Goal: Task Accomplishment & Management: Use online tool/utility

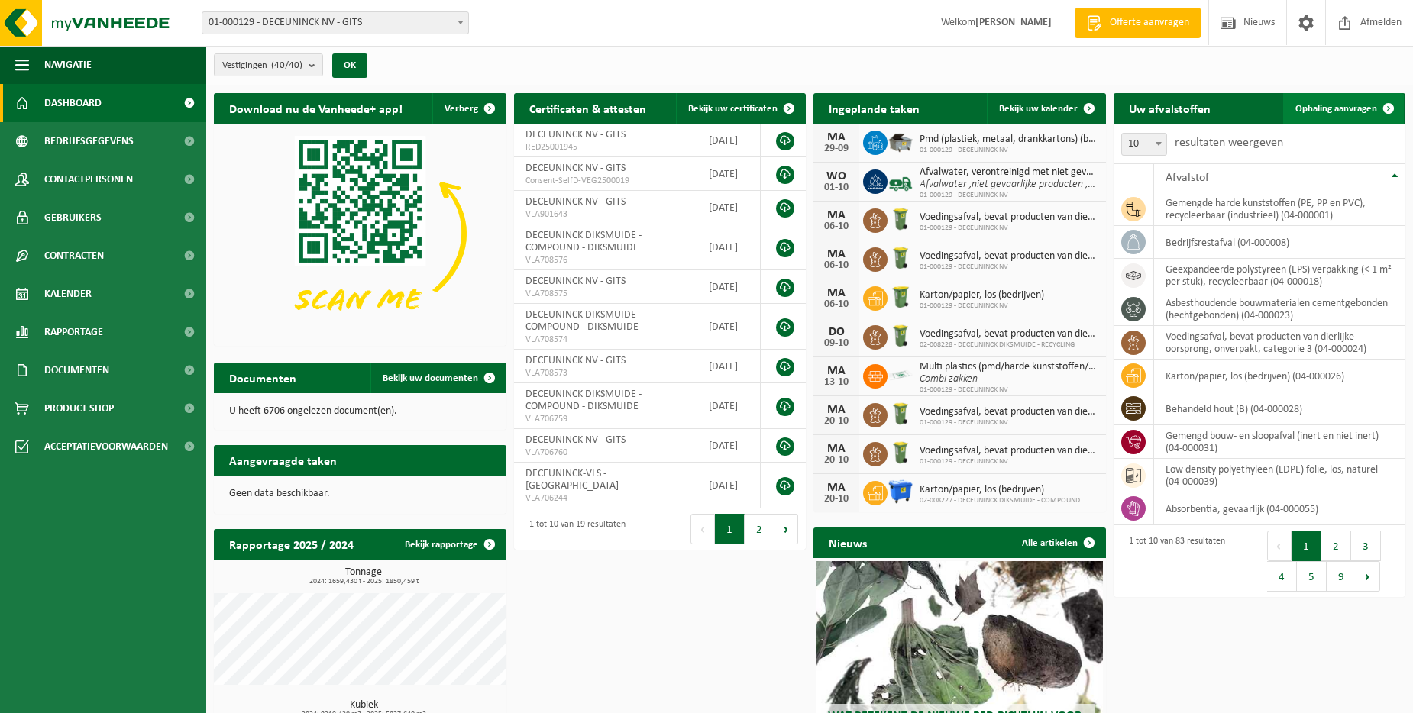
click at [1323, 105] on span "Ophaling aanvragen" at bounding box center [1336, 109] width 82 height 10
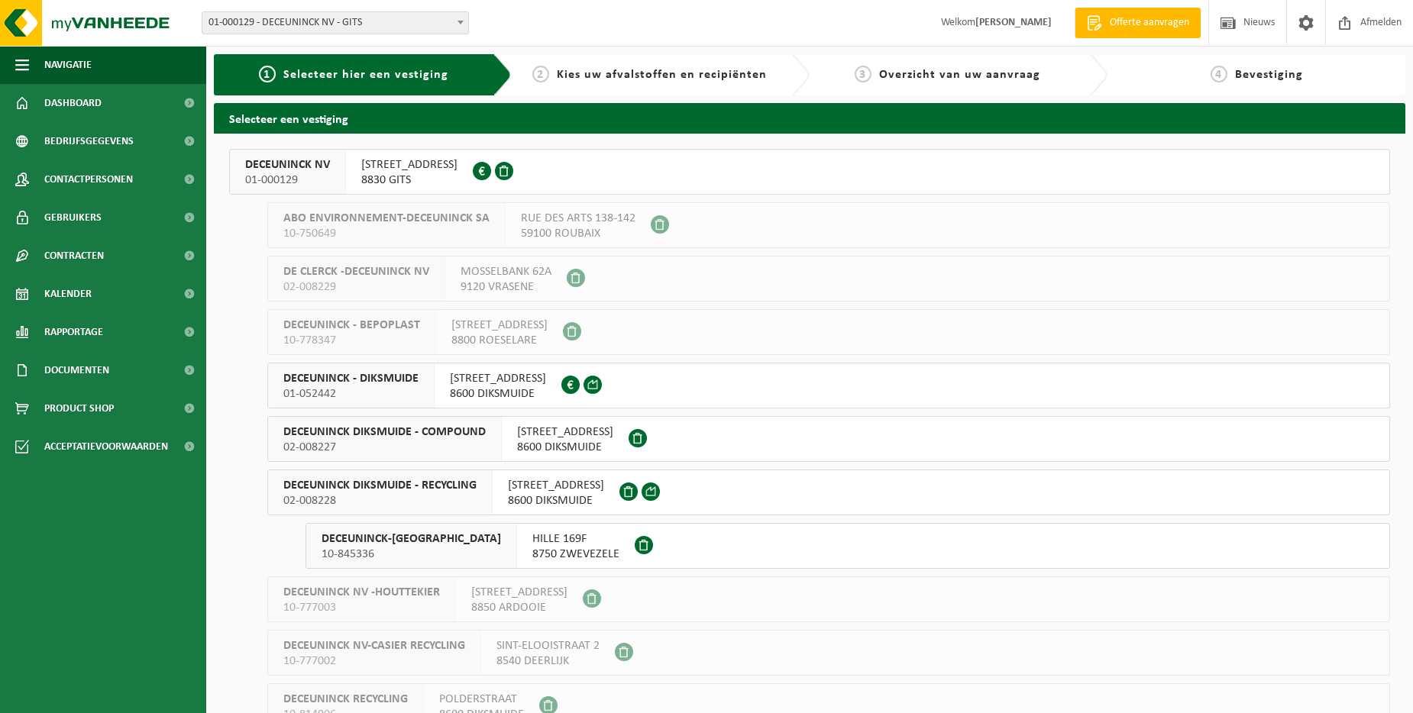
click at [462, 24] on b at bounding box center [460, 23] width 6 height 4
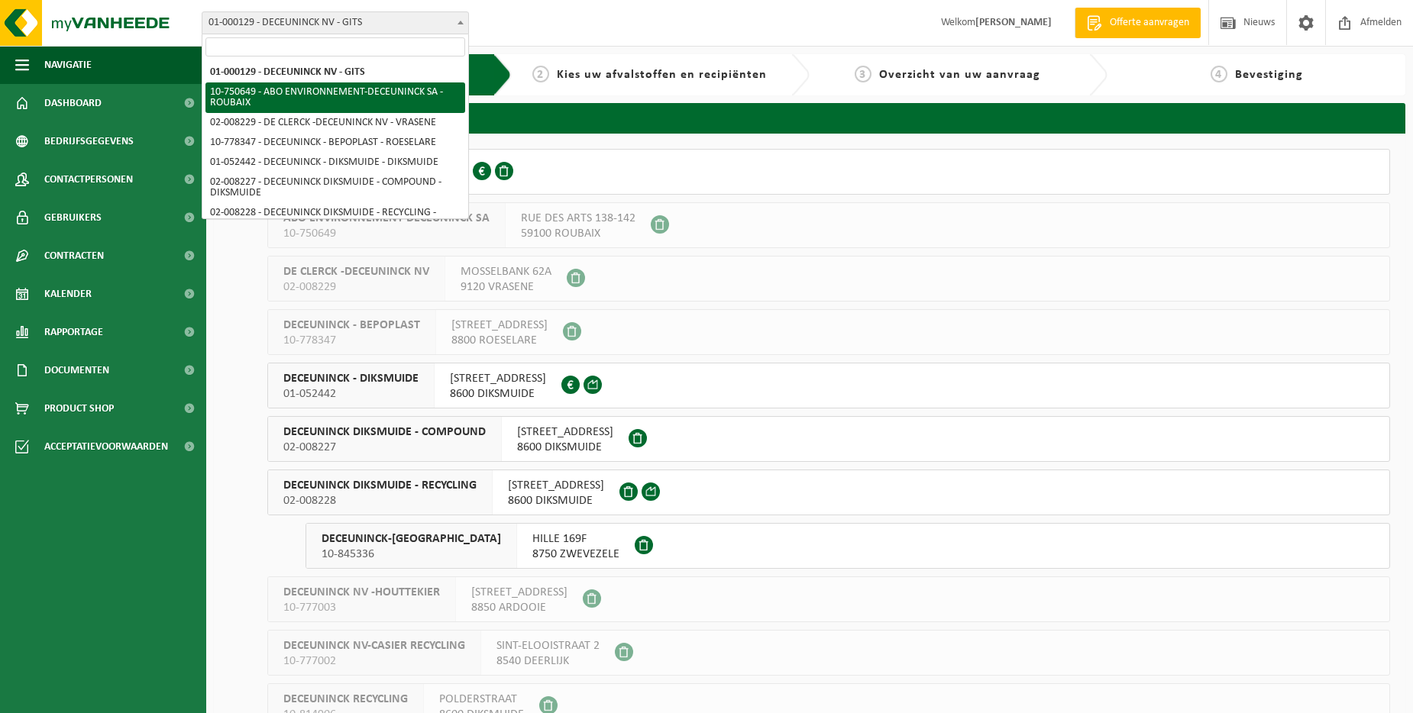
scroll to position [229, 0]
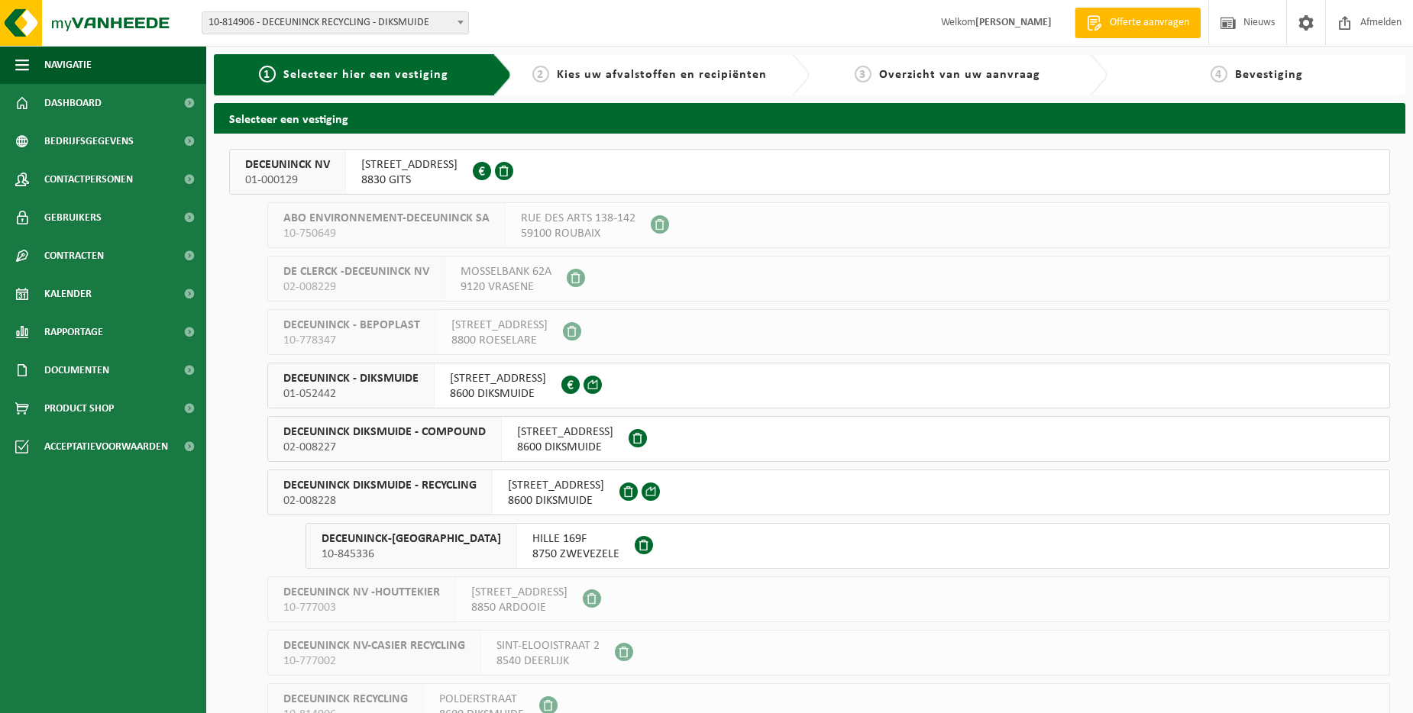
select select "37891"
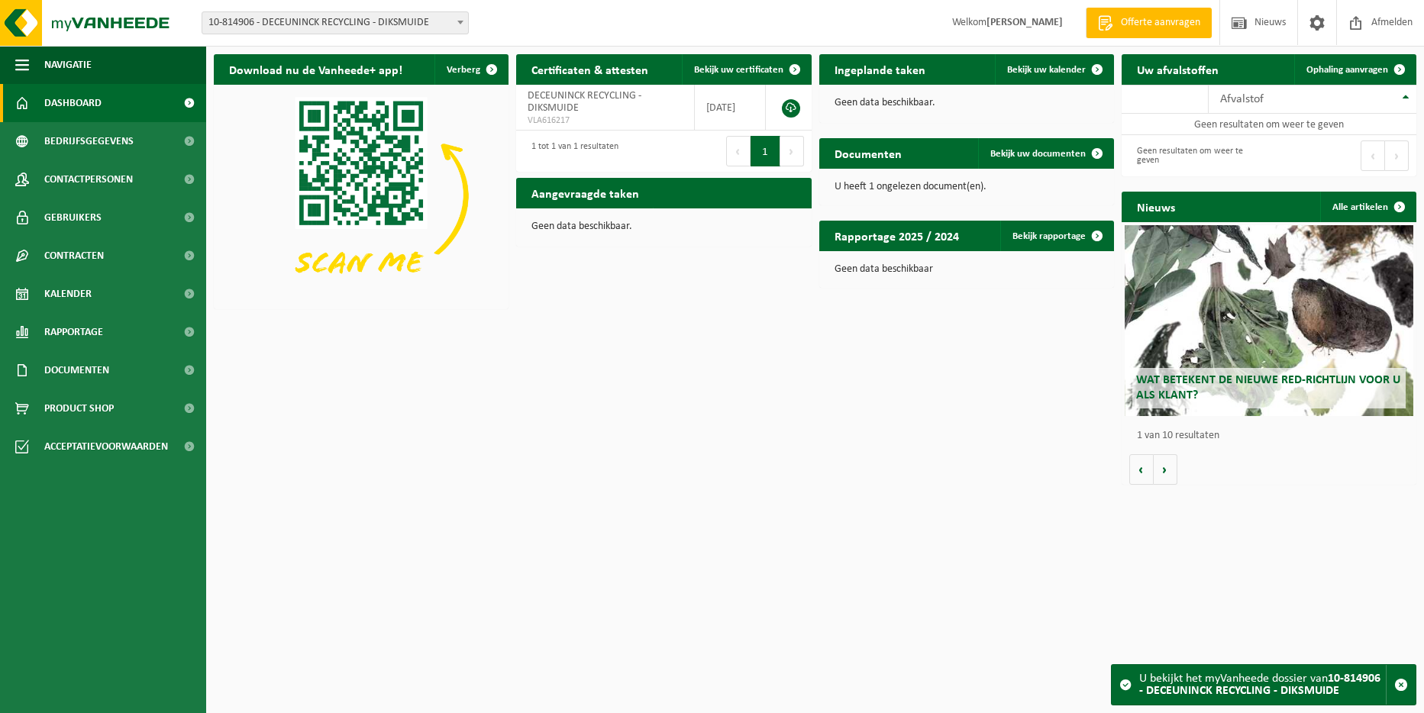
click at [1152, 74] on h2 "Uw afvalstoffen" at bounding box center [1178, 69] width 112 height 30
click at [1152, 69] on h2 "Uw afvalstoffen" at bounding box center [1178, 69] width 112 height 30
click at [1335, 68] on span "Ophaling aanvragen" at bounding box center [1348, 70] width 82 height 10
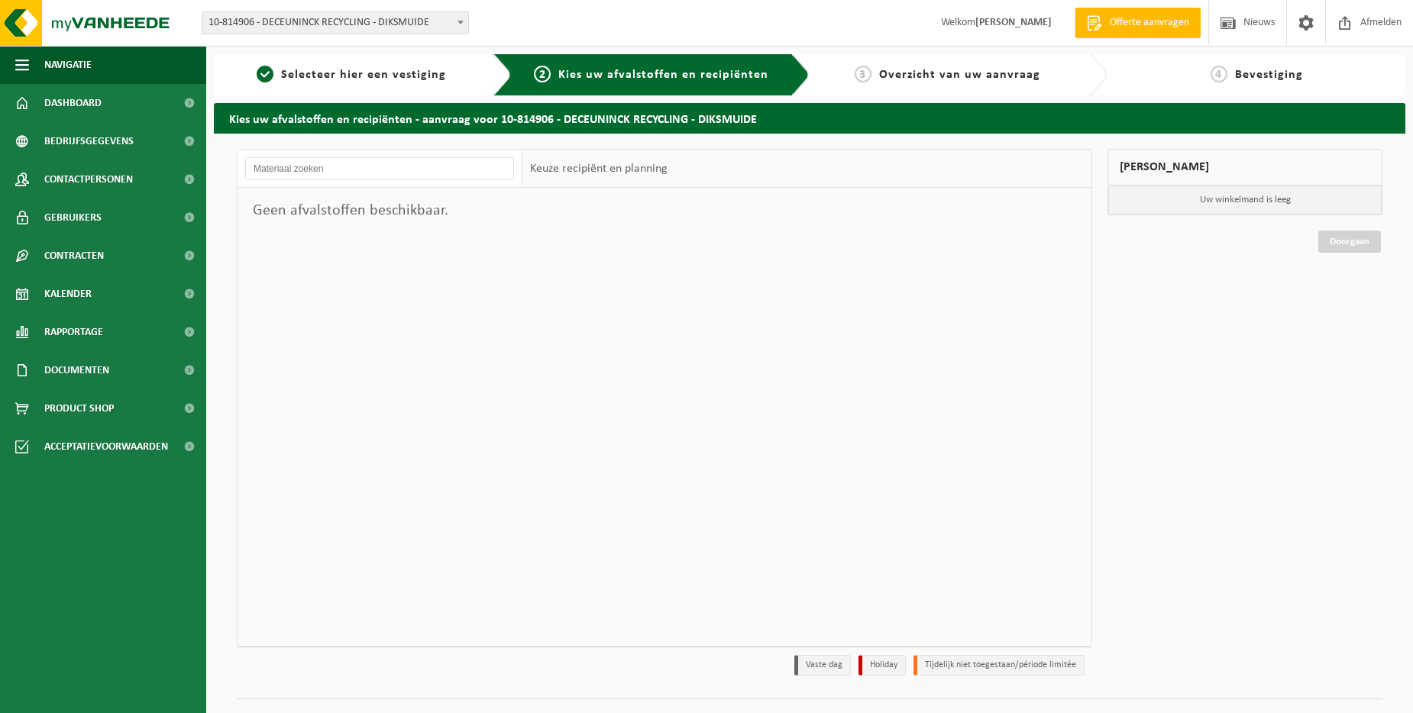
click at [469, 18] on form "01-000129 - DECEUNINCK NV - GITS 10-750649 - ABO ENVIRONNEMENT-DECEUNINCK SA - …" at bounding box center [343, 22] width 283 height 8
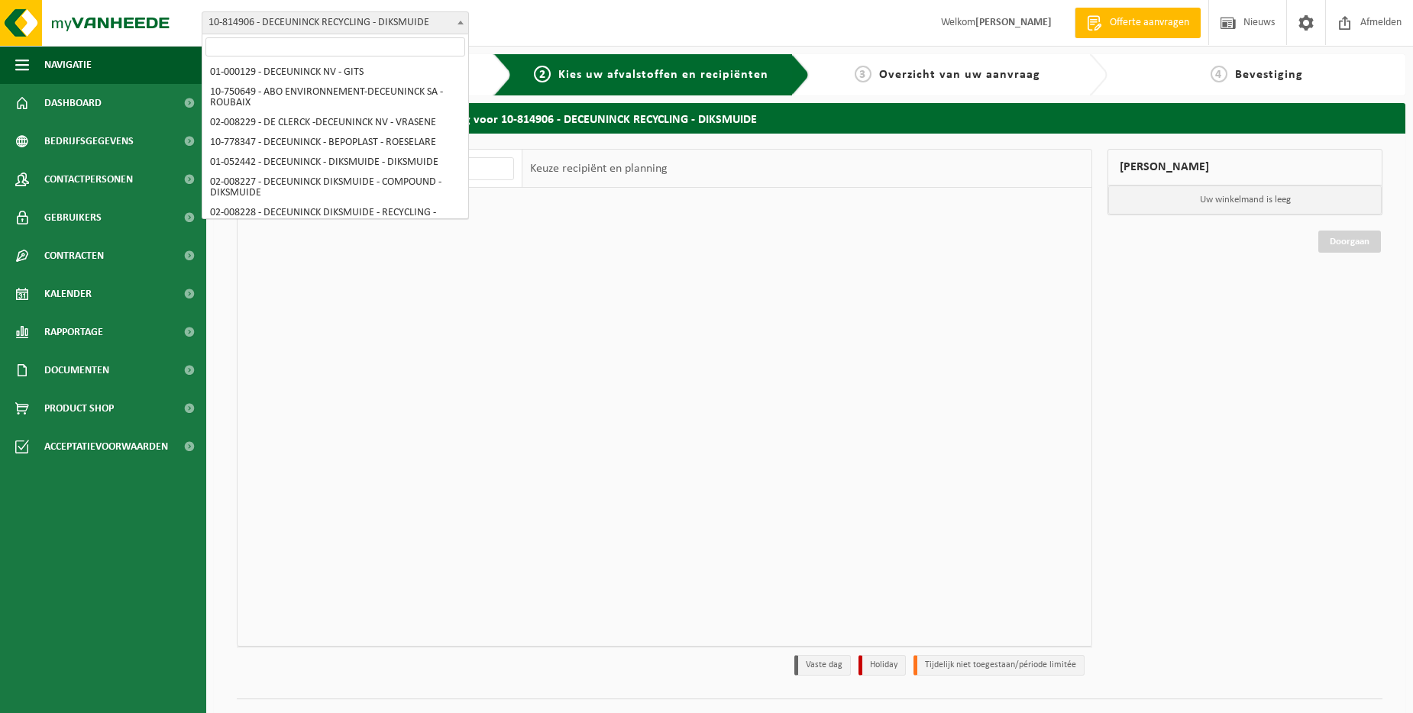
click at [463, 20] on span at bounding box center [460, 22] width 15 height 20
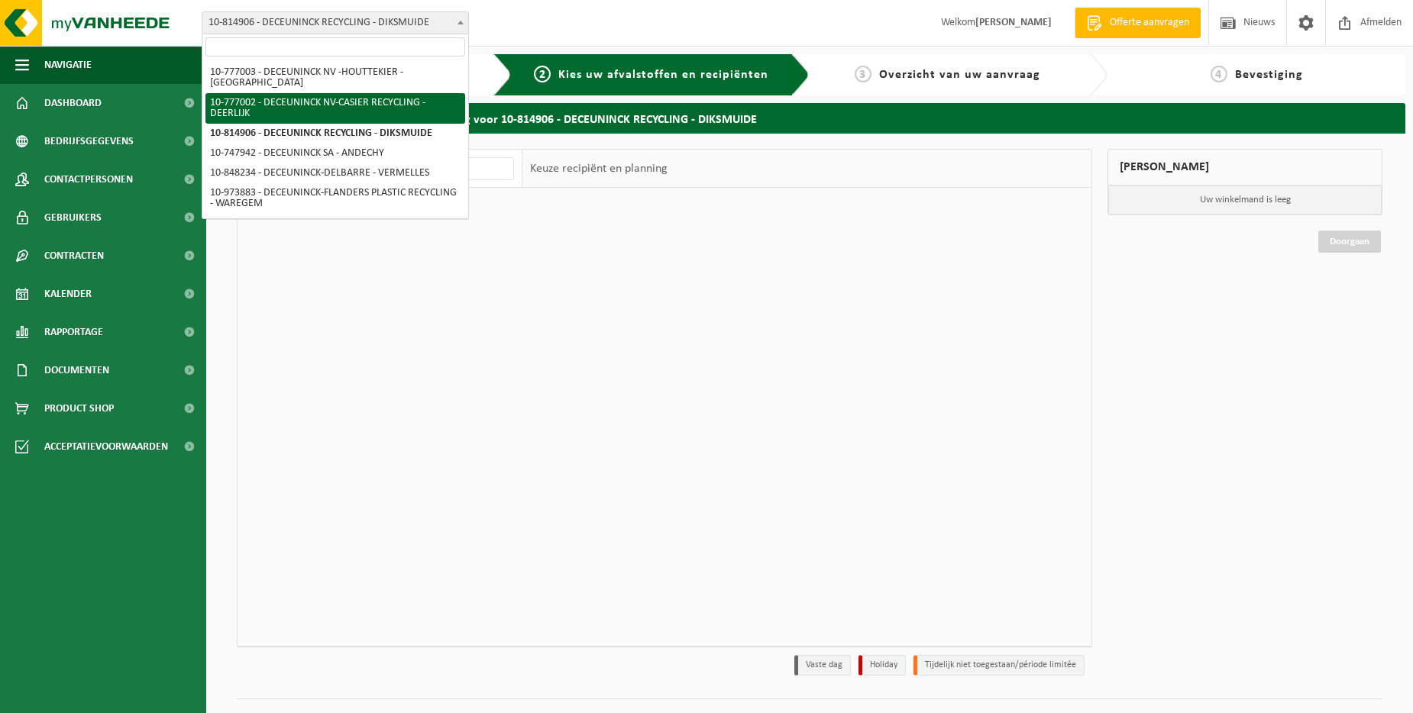
scroll to position [125, 0]
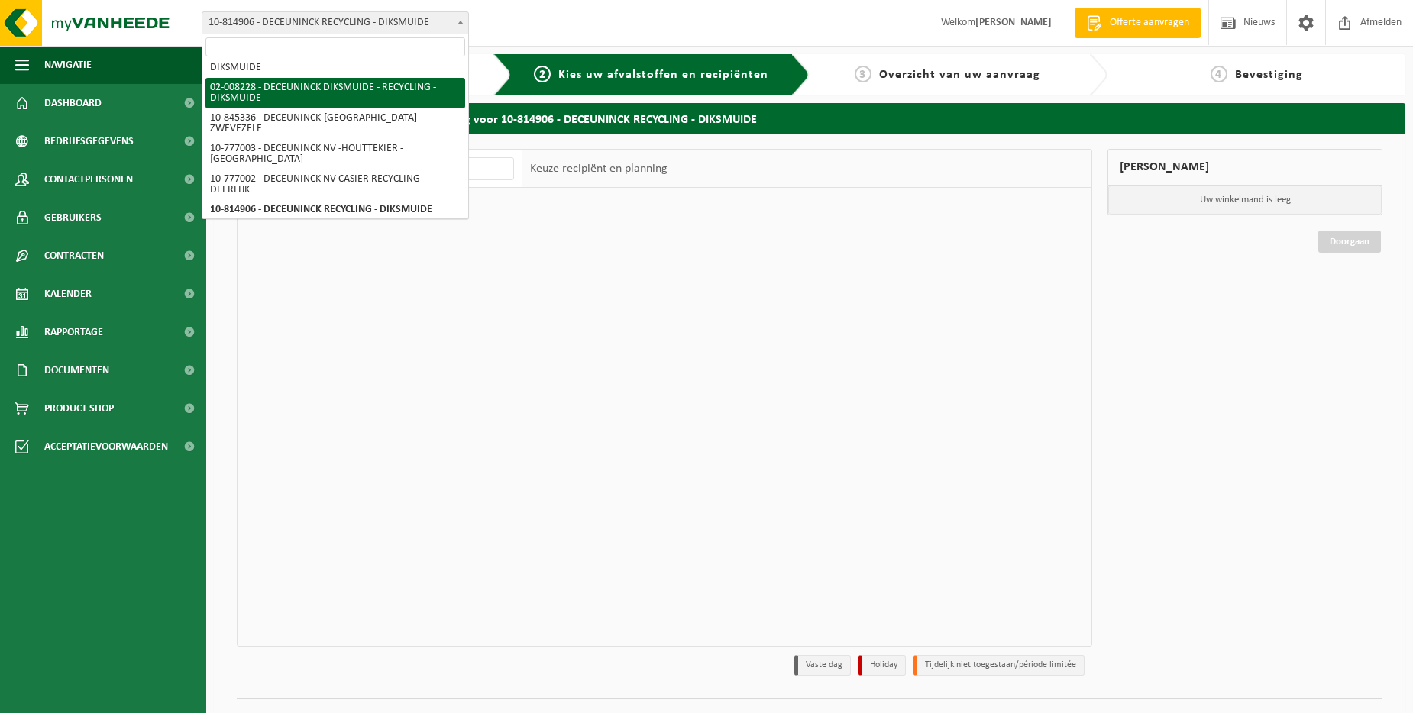
select select "1119"
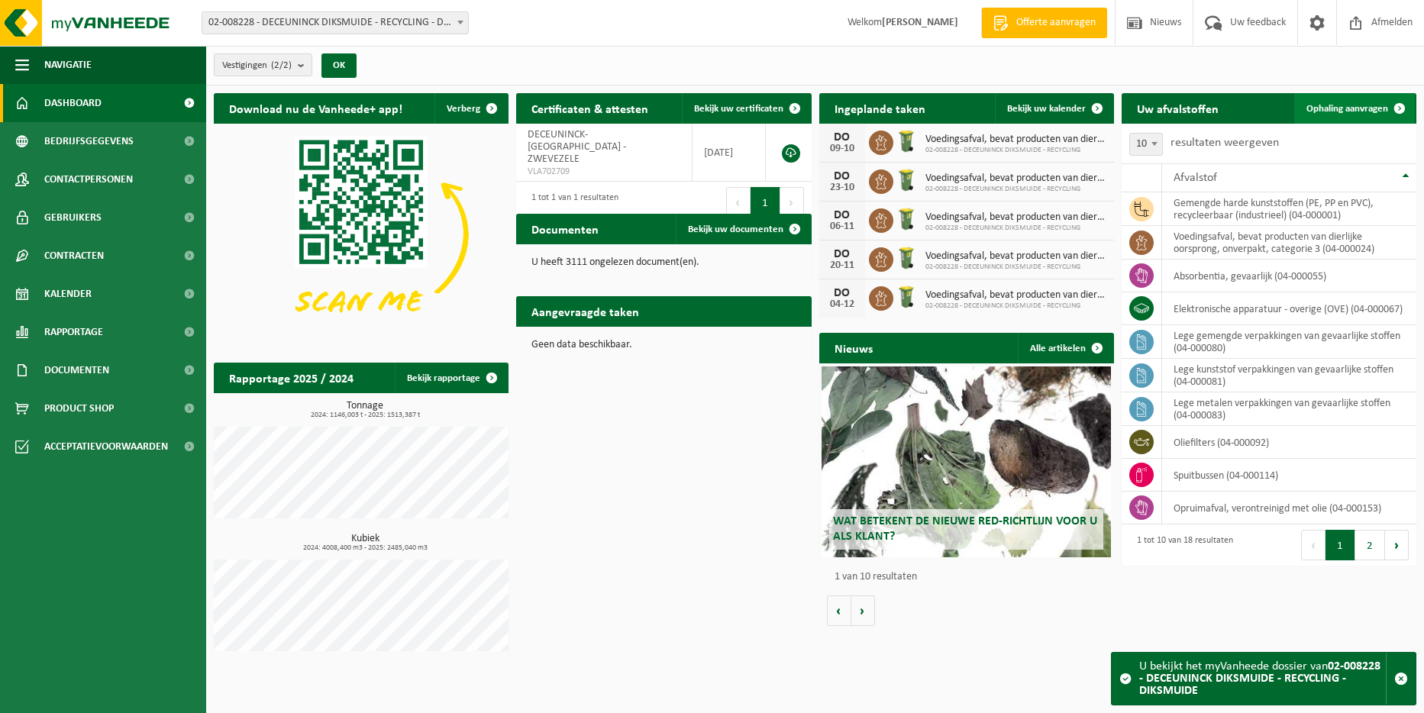
click at [1357, 99] on link "Ophaling aanvragen" at bounding box center [1354, 108] width 121 height 31
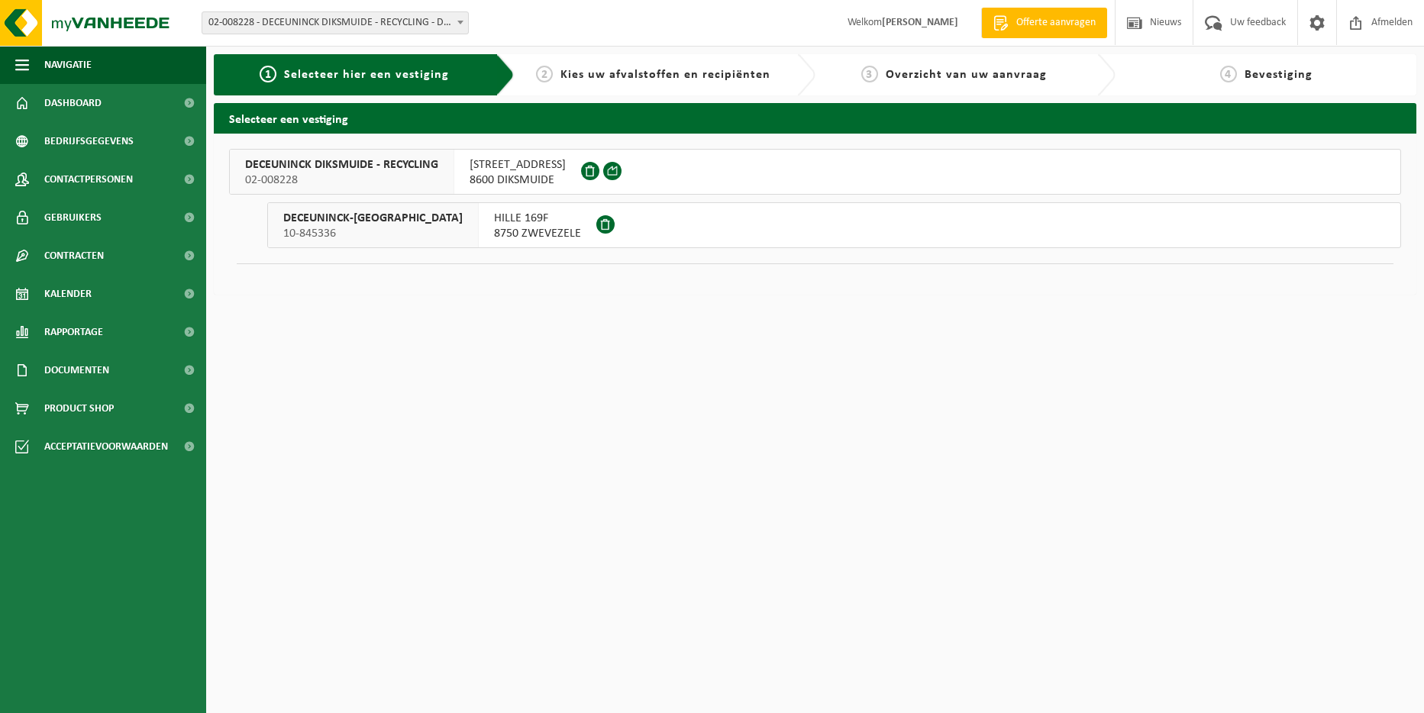
click at [344, 176] on span "02-008228" at bounding box center [341, 180] width 193 height 15
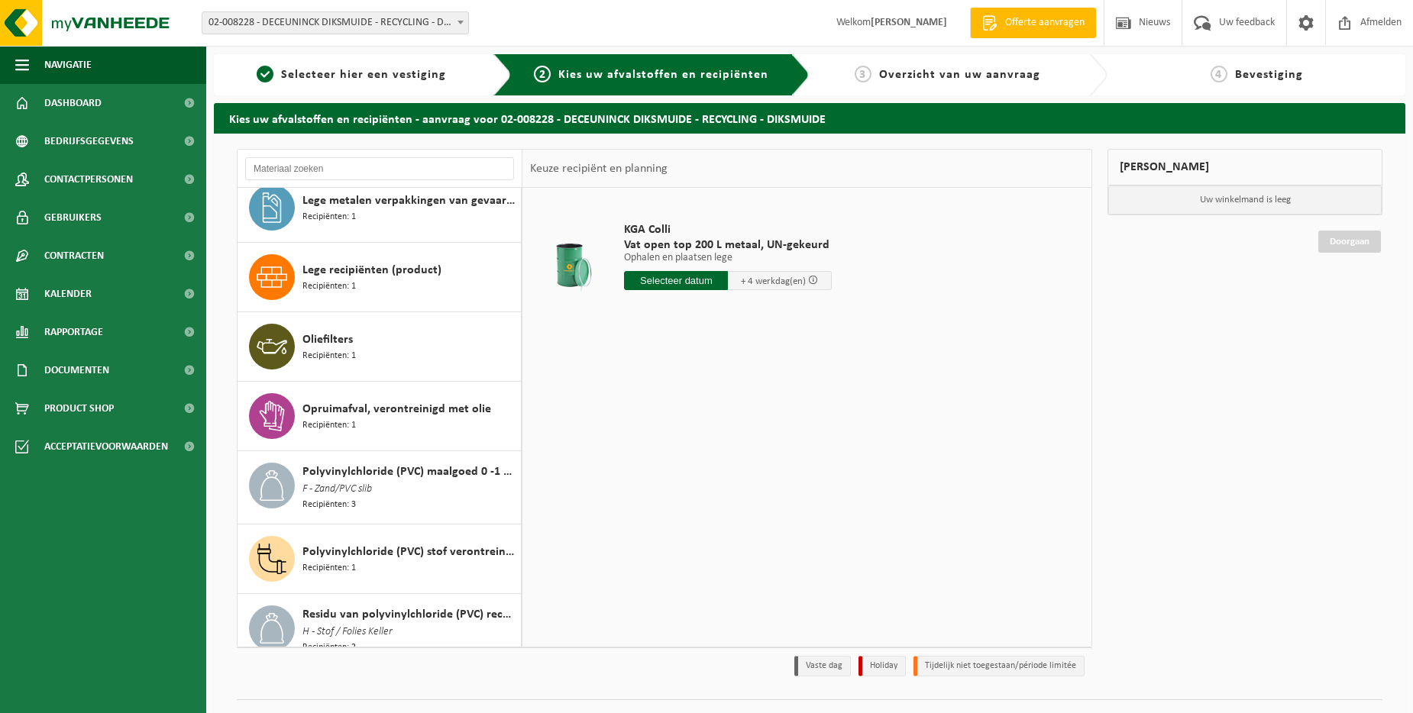
scroll to position [458, 0]
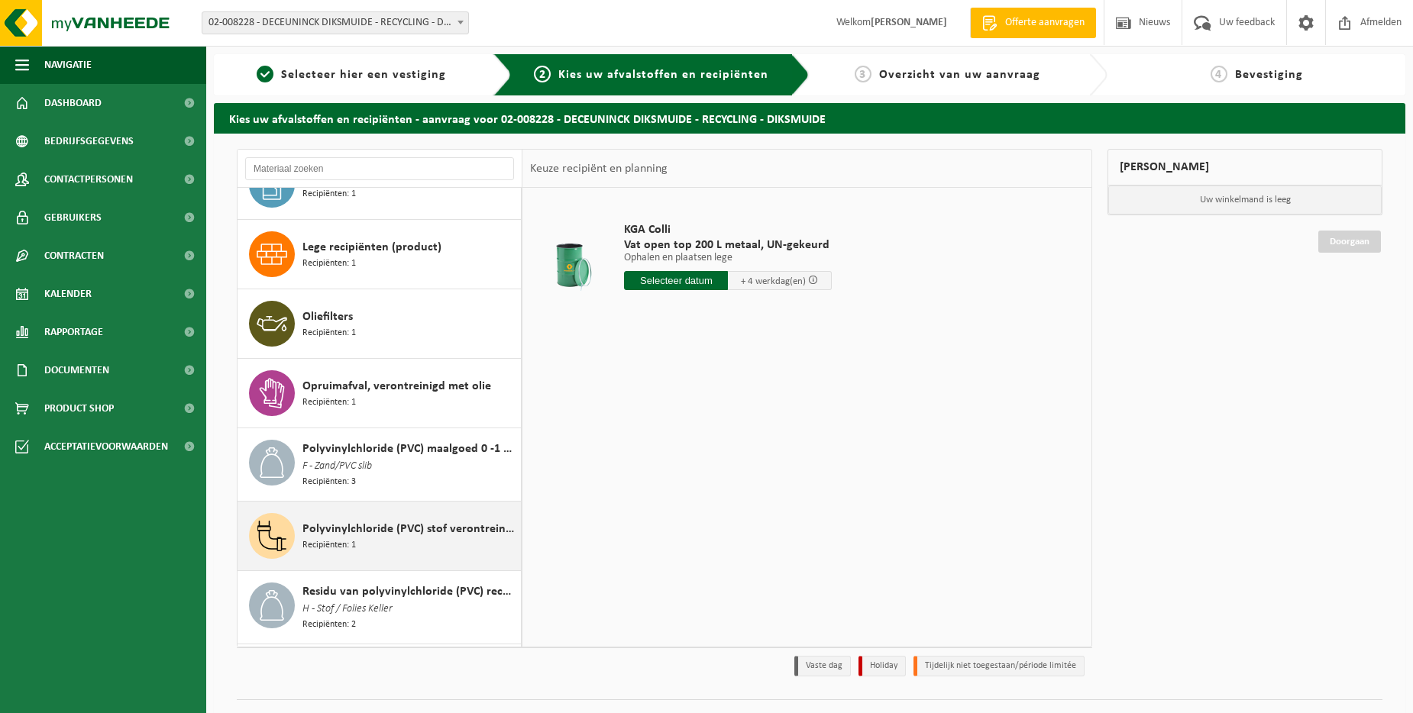
click at [409, 531] on span "Polyvinylchloride (PVC) stof verontreinigd met niet gevaarlijke producten" at bounding box center [409, 529] width 215 height 18
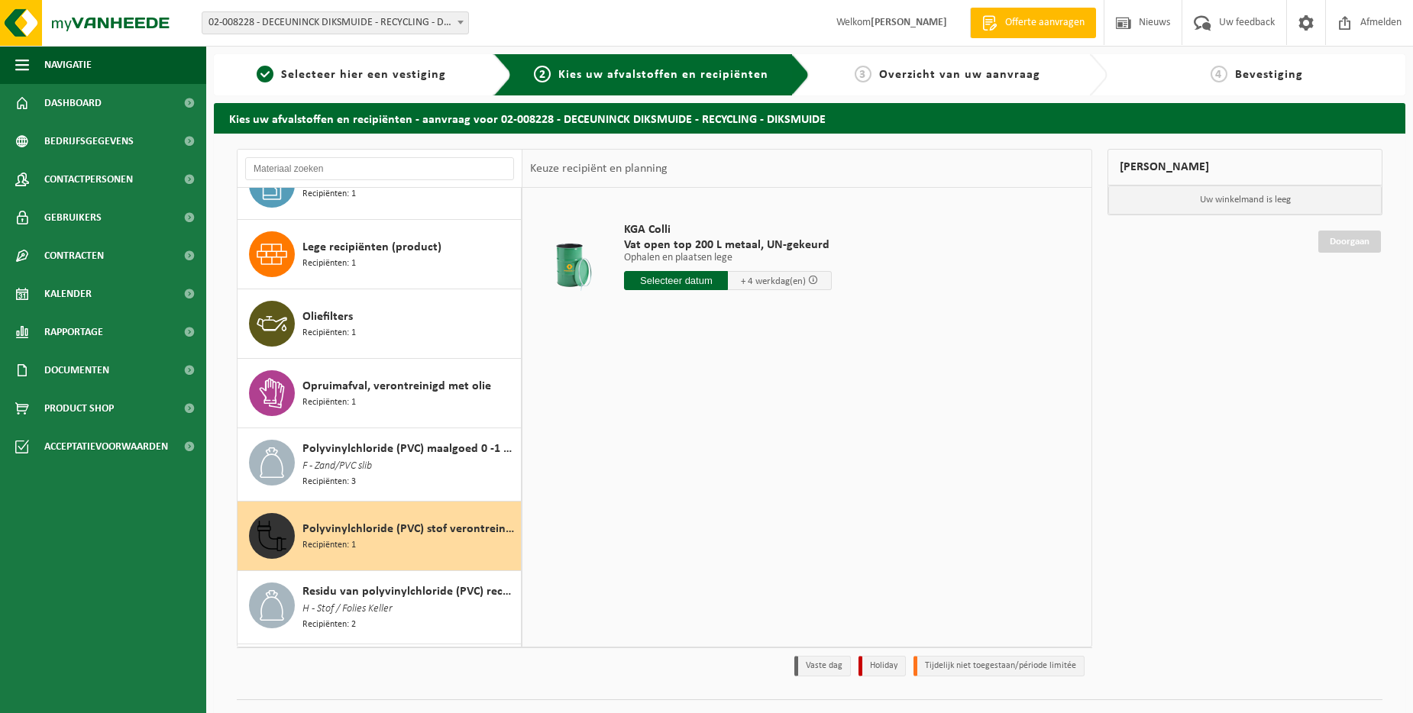
scroll to position [657, 0]
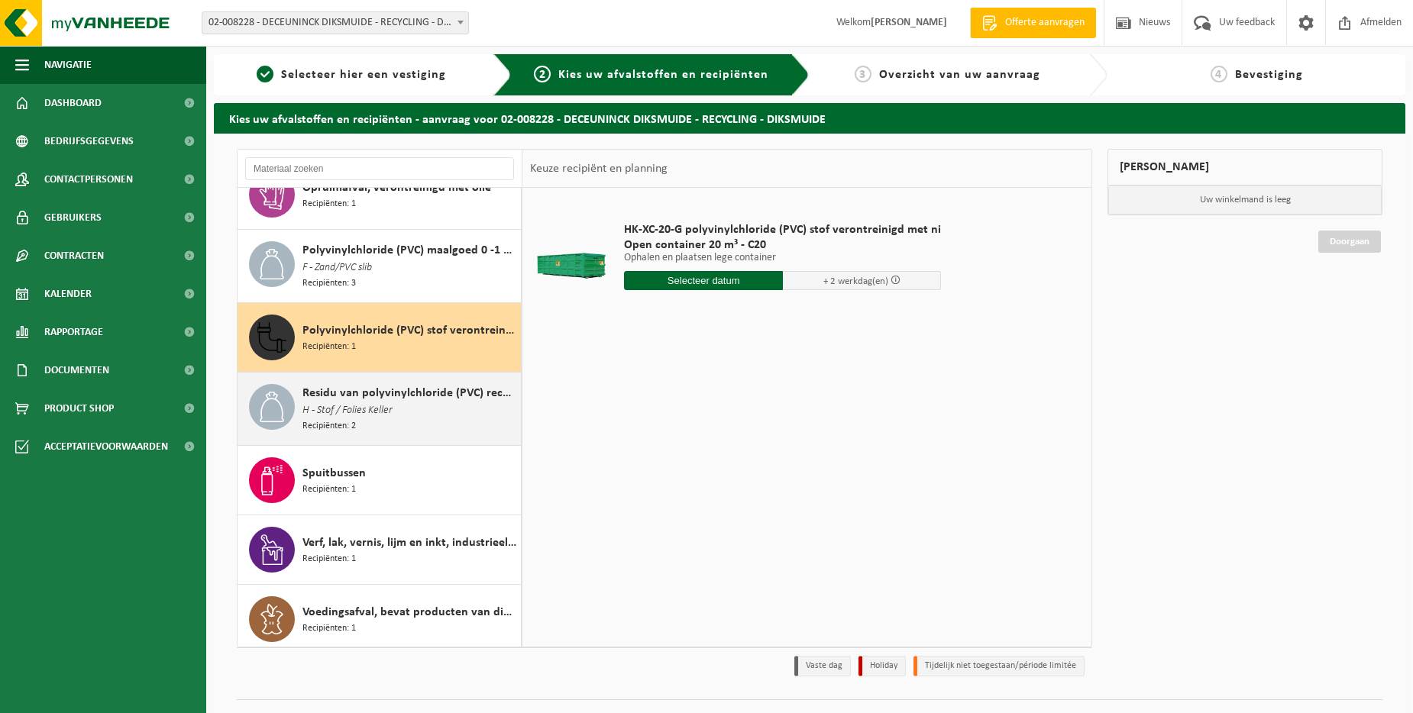
click at [386, 395] on span "Residu van polyvinylchloride (PVC) recyclage" at bounding box center [409, 393] width 215 height 18
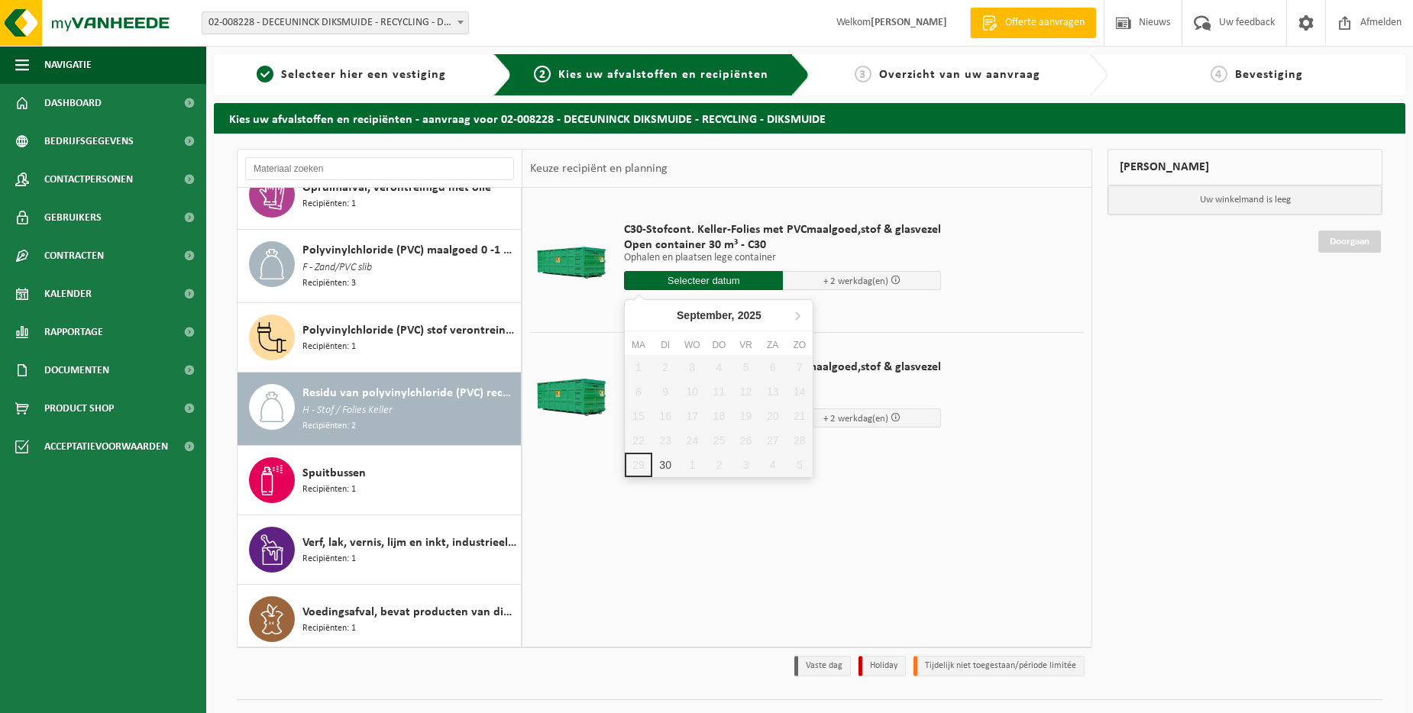
click at [703, 277] on input "text" at bounding box center [703, 280] width 159 height 19
click at [664, 465] on div "30" at bounding box center [665, 465] width 27 height 24
type input "Van 2025-09-30"
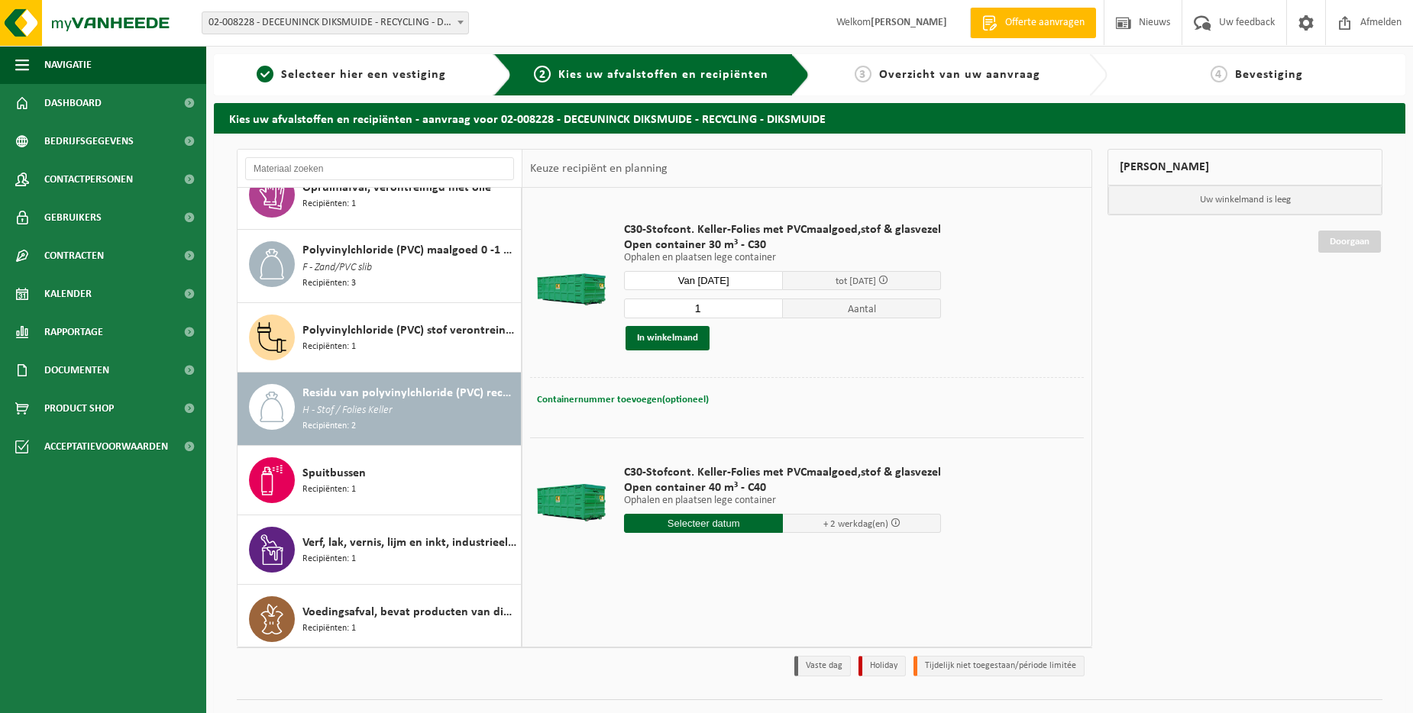
click at [681, 396] on span "Containernummer toevoegen(optioneel)" at bounding box center [623, 400] width 172 height 10
type input "C30-1560"
click at [681, 343] on button "In winkelmand" at bounding box center [667, 338] width 84 height 24
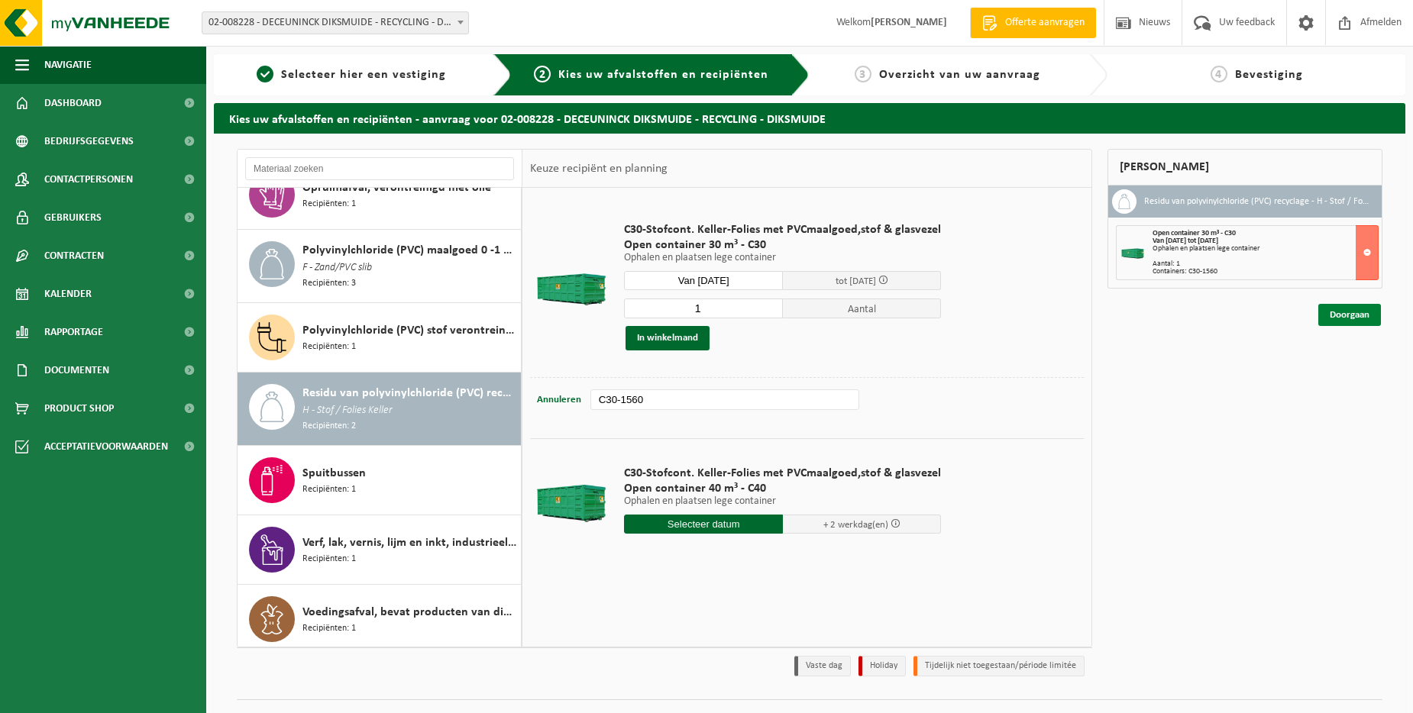
click at [1341, 318] on link "Doorgaan" at bounding box center [1349, 315] width 63 height 22
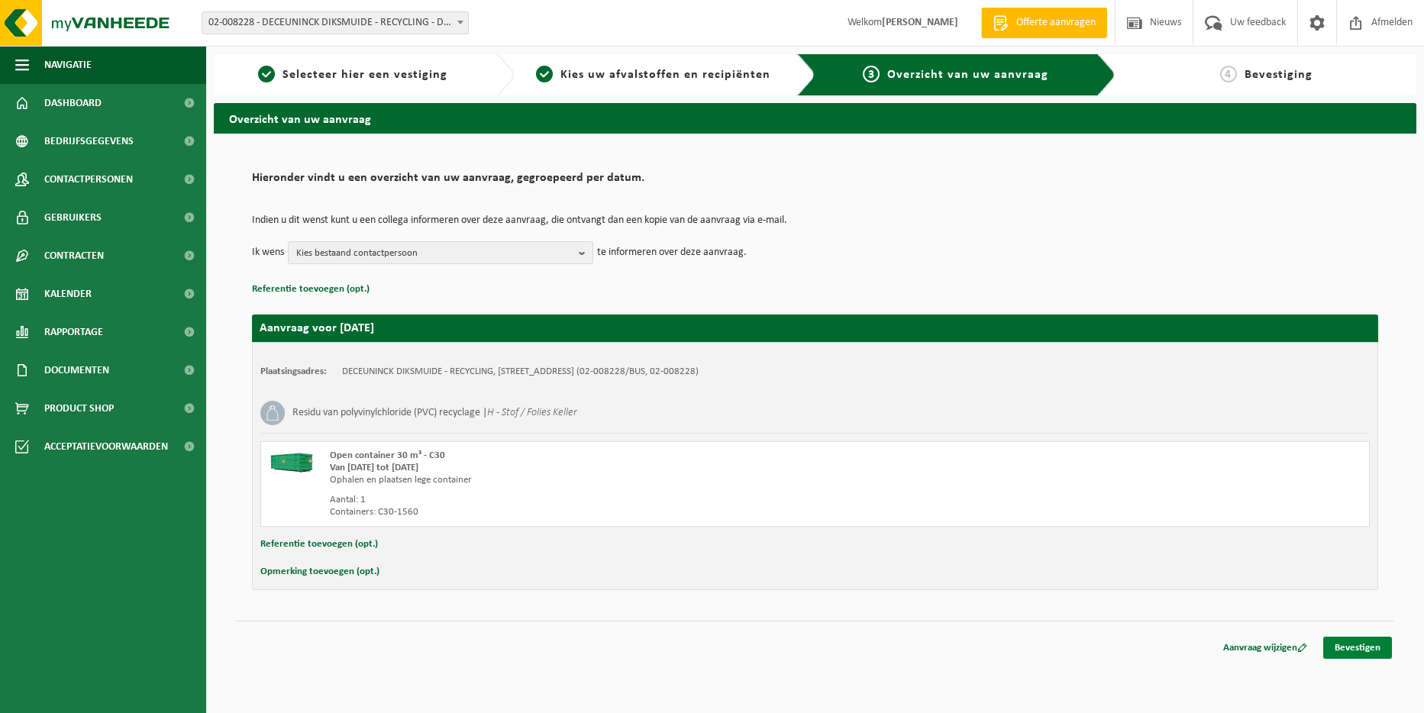
click at [1352, 647] on link "Bevestigen" at bounding box center [1357, 648] width 69 height 22
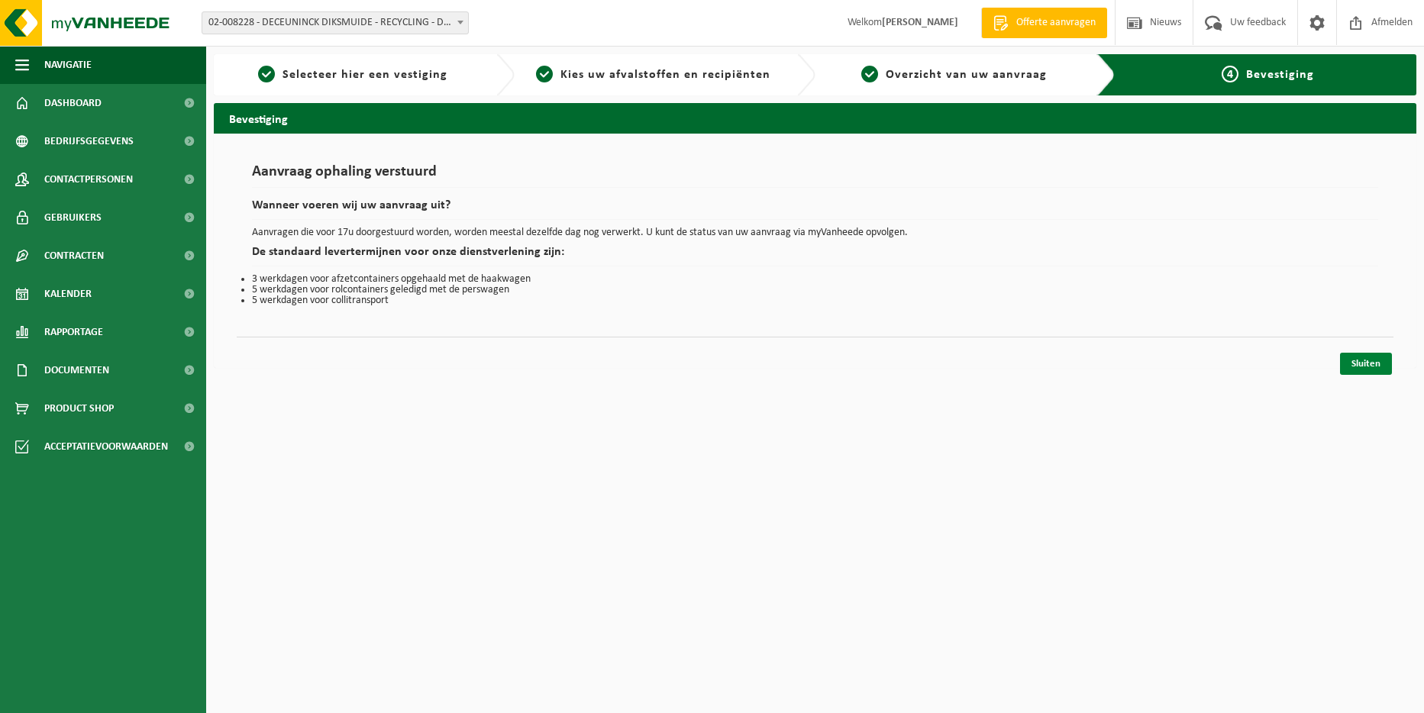
click at [1360, 363] on link "Sluiten" at bounding box center [1366, 364] width 52 height 22
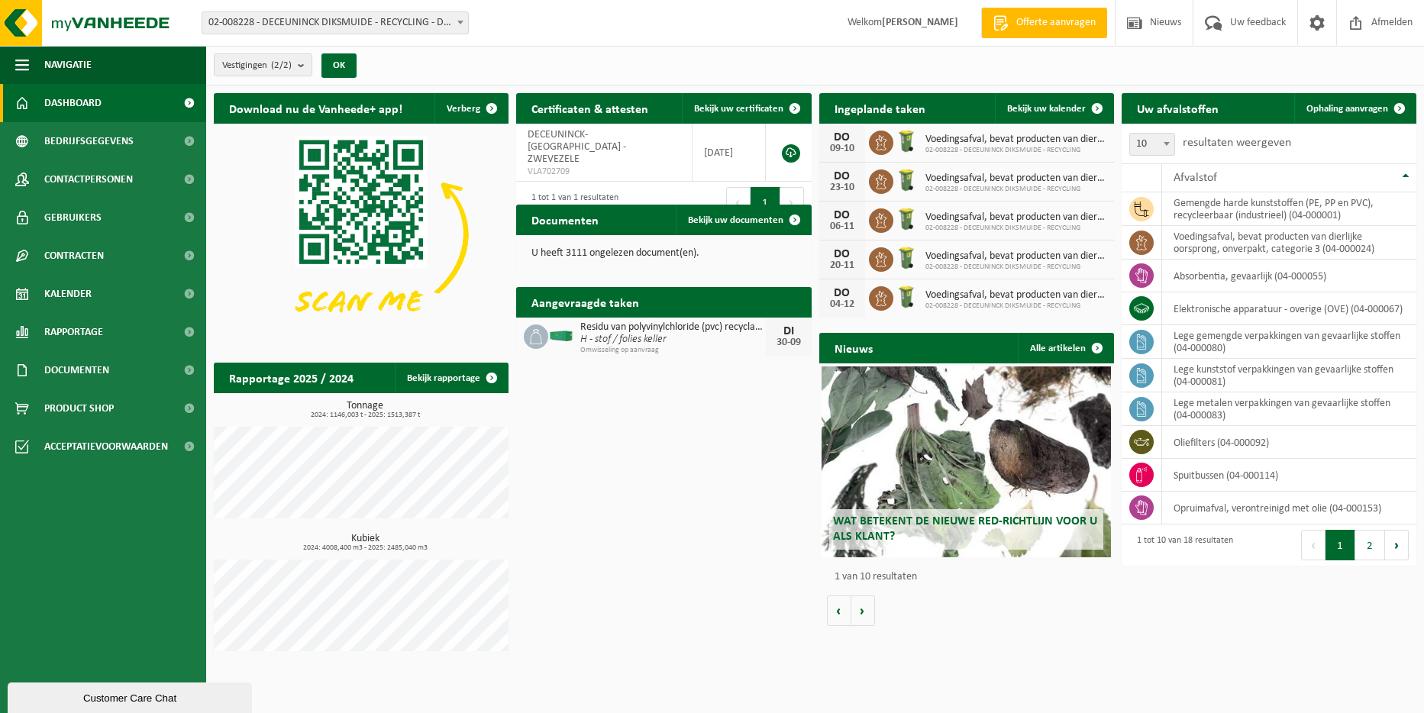
click at [435, 1] on div "Vestiging: 01-000129 - DECEUNINCK NV - GITS 10-750649 - ABO ENVIRONNEMENT-DECEU…" at bounding box center [712, 23] width 1424 height 47
